Goal: Information Seeking & Learning: Understand process/instructions

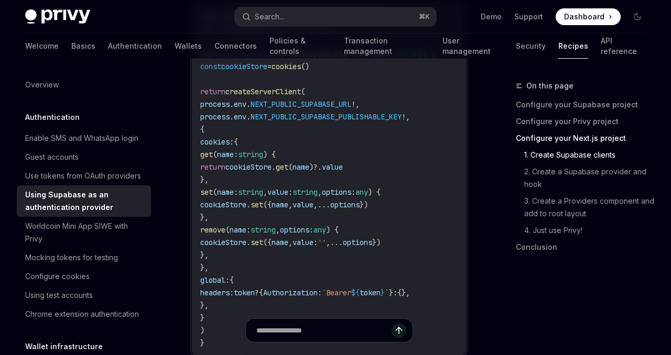
scroll to position [776, 0]
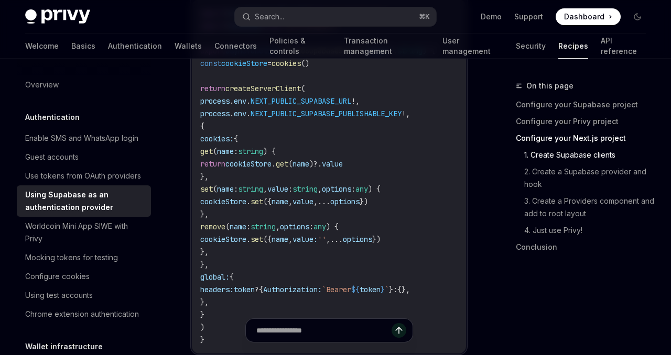
drag, startPoint x: 242, startPoint y: 291, endPoint x: 222, endPoint y: 214, distance: 79.7
click at [222, 214] on code "import { createServerClient } from '@supabase/ssr' import { cookies } from 'nex…" at bounding box center [330, 176] width 260 height 339
copy code "remove ( name : string , options : any ) { cookieStore . set ({ name , value: '…"
click at [259, 285] on span "?" at bounding box center [257, 289] width 4 height 9
drag, startPoint x: 249, startPoint y: 289, endPoint x: 221, endPoint y: 213, distance: 80.9
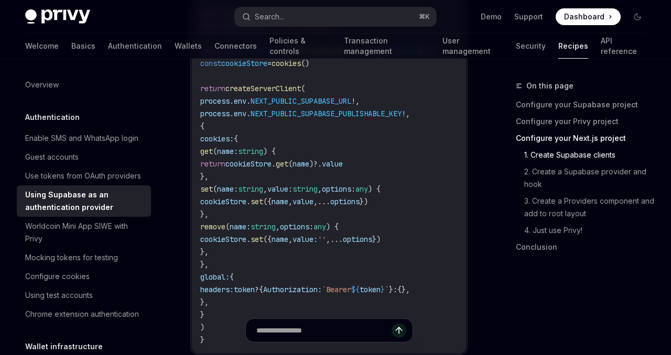
click at [221, 214] on code "import { createServerClient } from '@supabase/ssr' import { cookies } from 'nex…" at bounding box center [330, 176] width 260 height 339
copy code "remove ( name : string , options : any ) { cookieStore . set ({ name , value: '…"
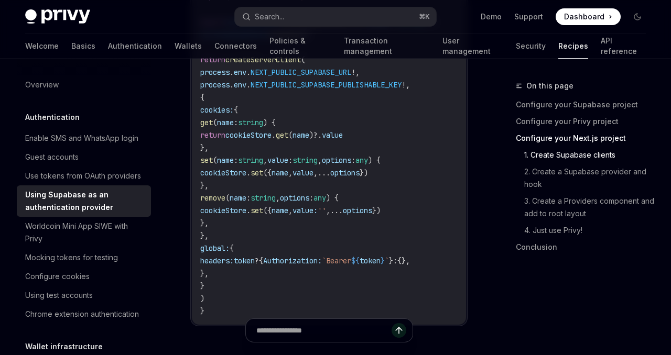
scroll to position [602, 0]
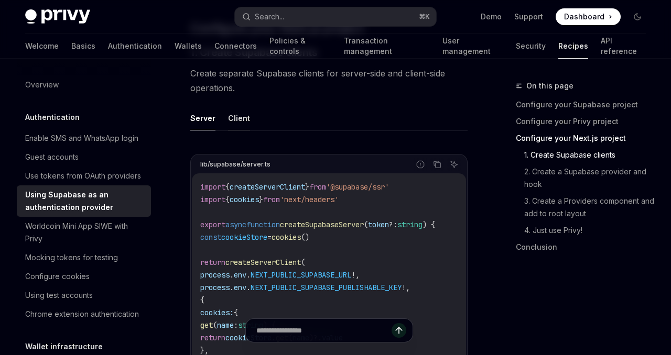
click at [241, 106] on button "Client" at bounding box center [239, 118] width 22 height 25
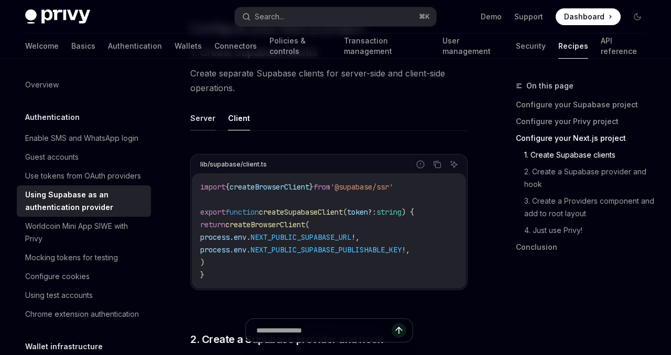
click at [209, 106] on button "Server" at bounding box center [202, 118] width 25 height 25
type textarea "*"
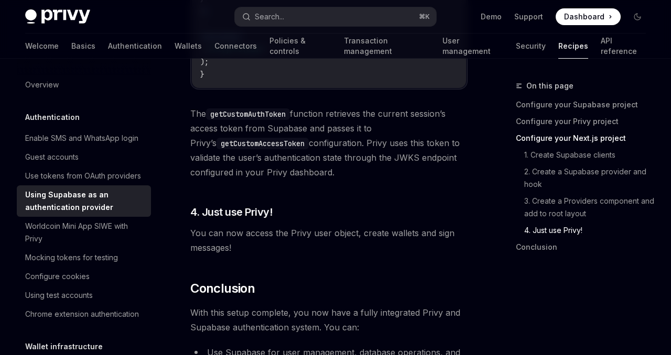
scroll to position [2905, 0]
